Goal: Task Accomplishment & Management: Manage account settings

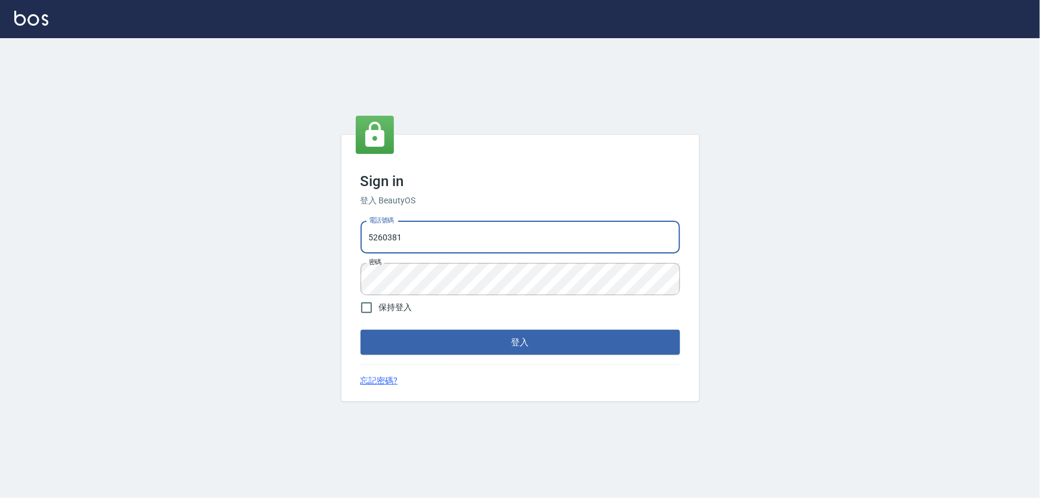
drag, startPoint x: 426, startPoint y: 243, endPoint x: 286, endPoint y: 243, distance: 140.7
click at [286, 243] on div "Sign in 登入 BeautyOS 電話號碼 [PHONE_NUMBER] 電話號碼 密碼 密碼 保持登入 登入 忘記密碼?" at bounding box center [520, 268] width 1040 height 460
type input "0989970105"
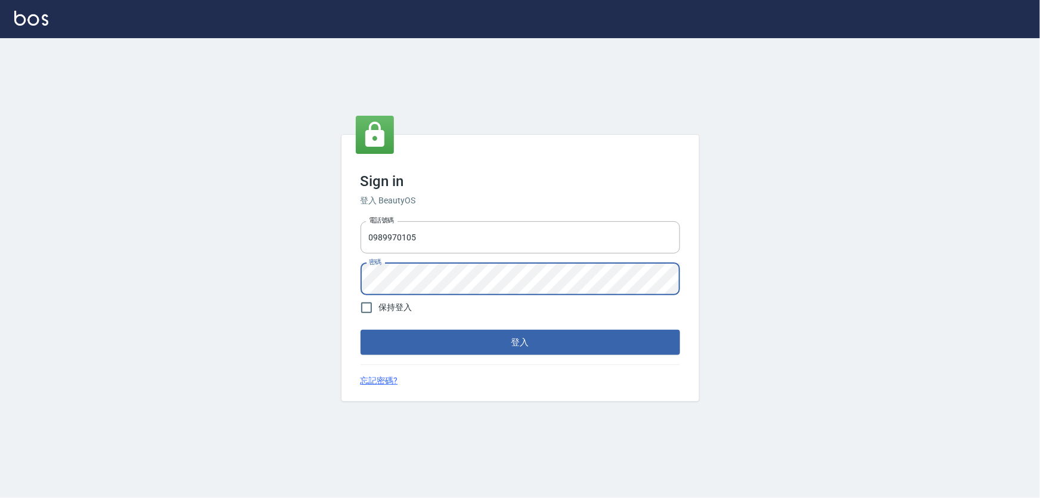
click at [361, 330] on button "登入" at bounding box center [521, 342] width 320 height 25
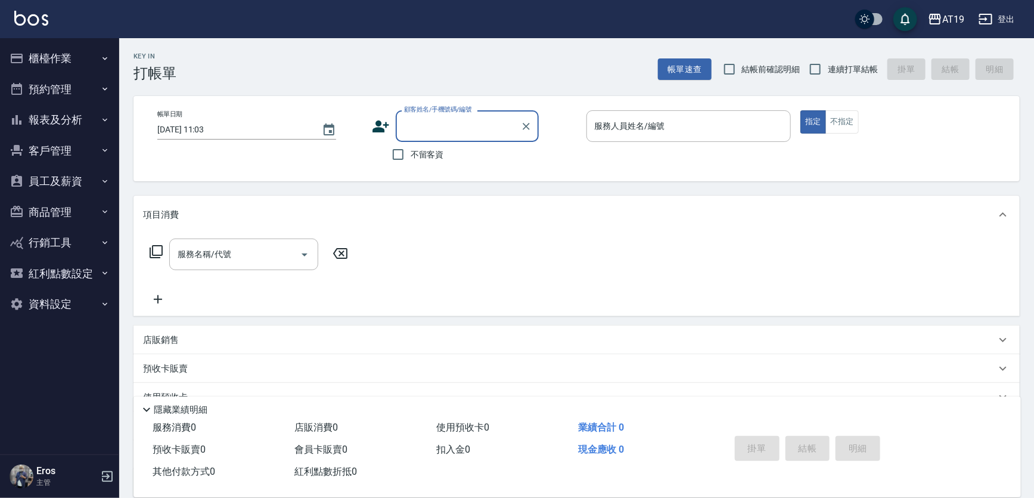
click at [68, 178] on button "員工及薪資" at bounding box center [60, 181] width 110 height 31
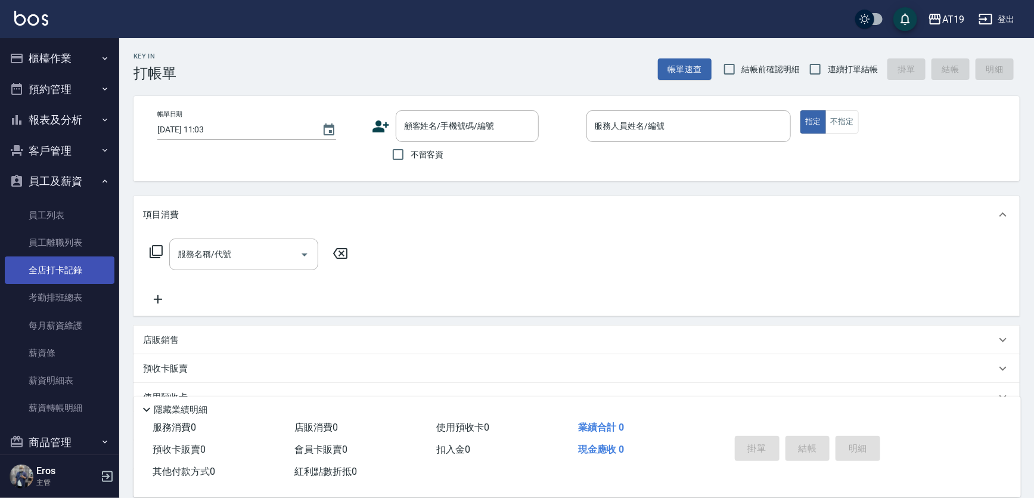
click at [55, 265] on link "全店打卡記錄" at bounding box center [60, 269] width 110 height 27
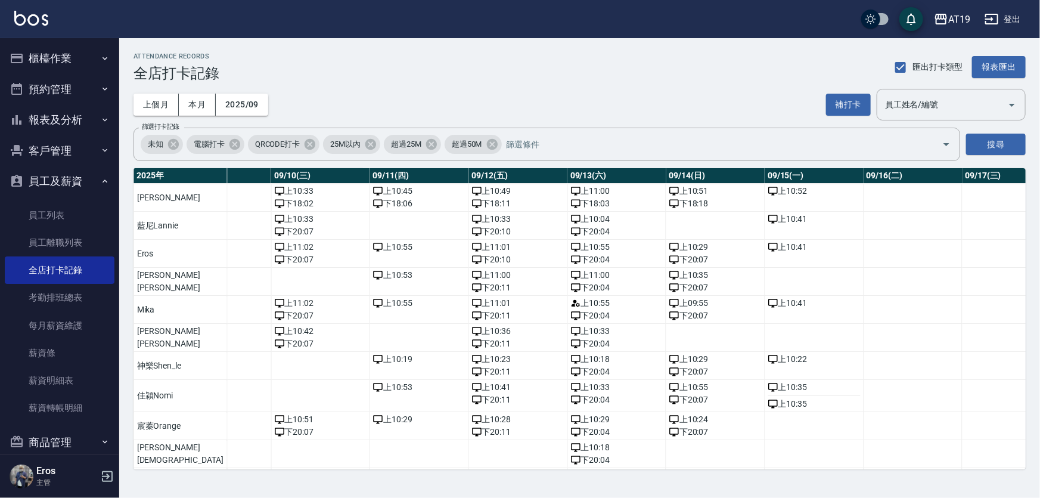
scroll to position [0, 988]
click at [767, 401] on div "上 10:35" at bounding box center [813, 404] width 92 height 13
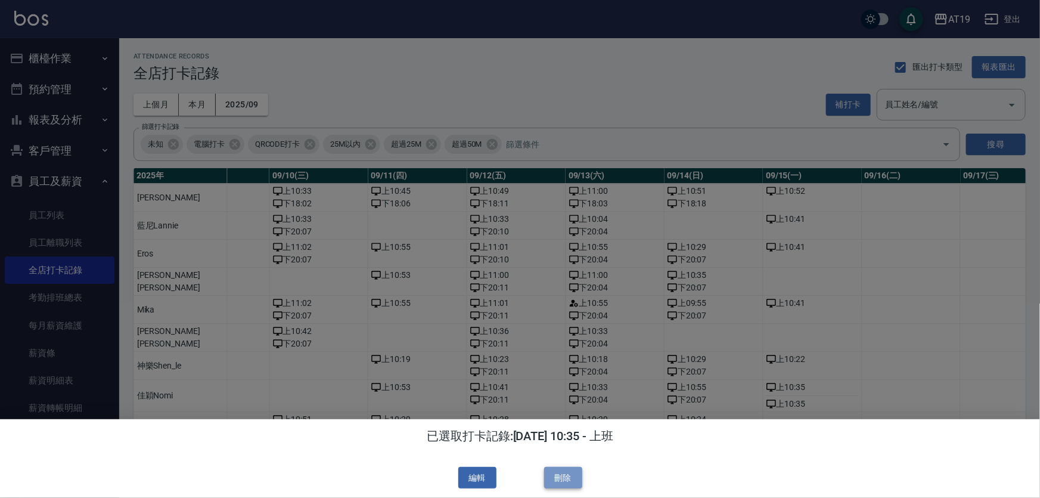
click at [552, 481] on button "刪除" at bounding box center [563, 478] width 38 height 22
